Goal: Find specific page/section: Find specific page/section

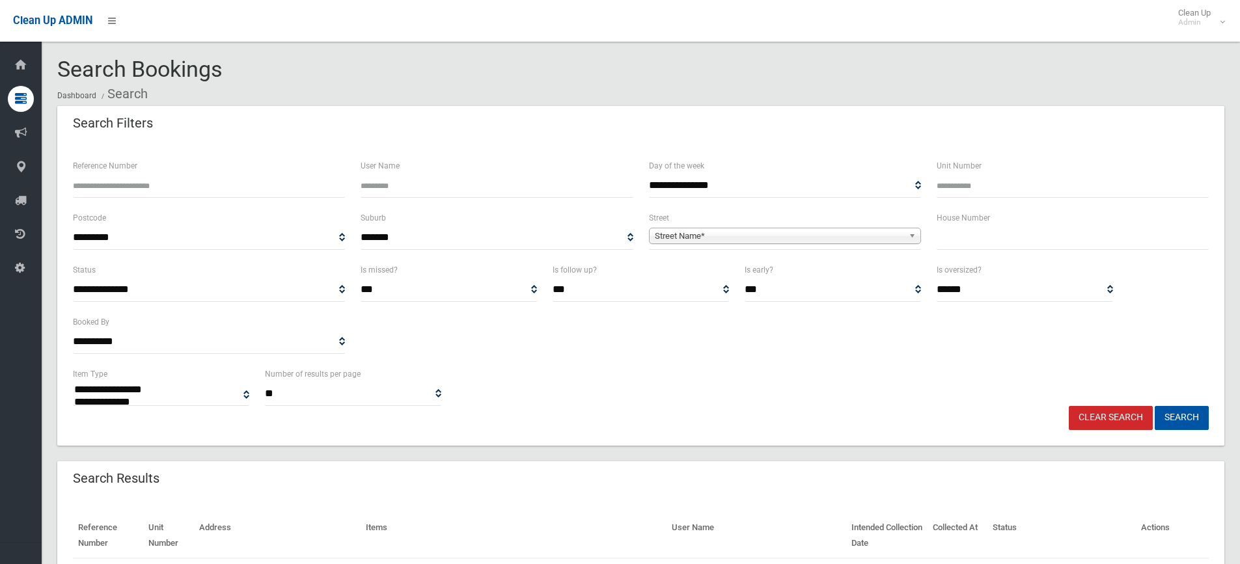
select select
click at [959, 241] on input "text" at bounding box center [1072, 238] width 272 height 24
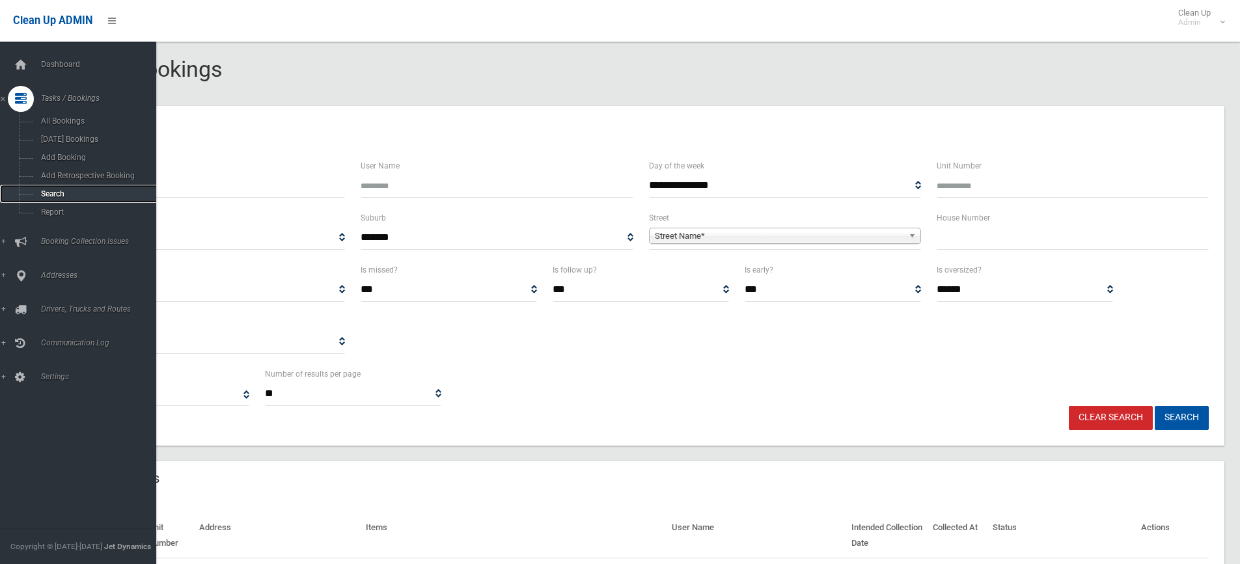
click at [56, 195] on span "Search" at bounding box center [96, 193] width 118 height 9
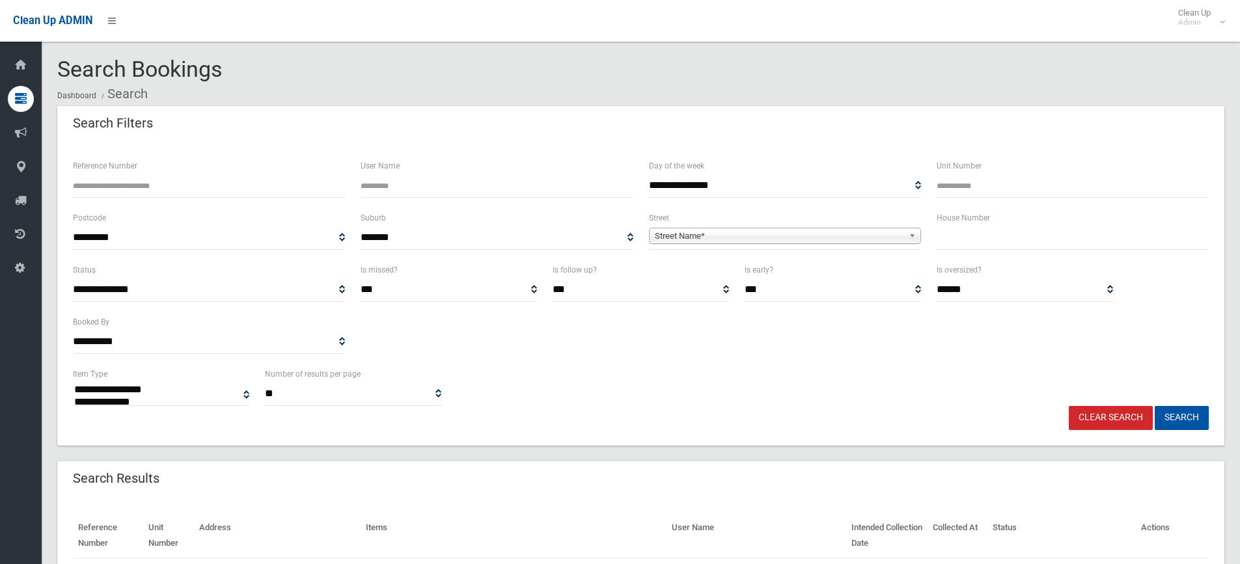
select select
